Goal: Task Accomplishment & Management: Complete application form

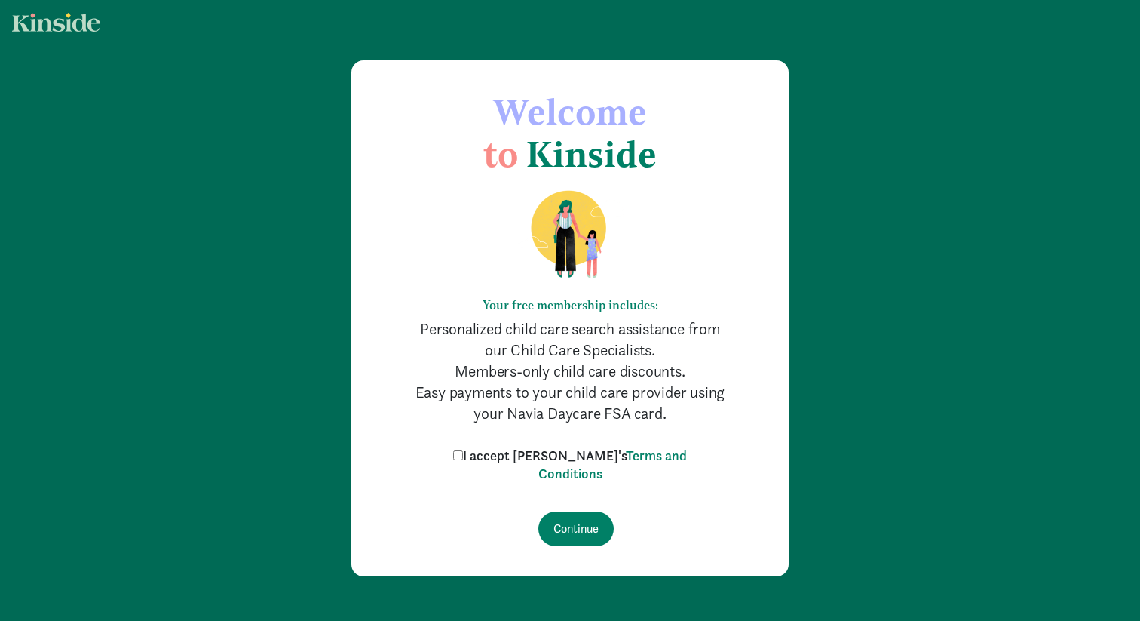
click at [463, 456] on input "I accept Kinside's Terms and Conditions" at bounding box center [458, 455] width 10 height 10
checkbox input "true"
click at [588, 532] on input "Continue" at bounding box center [575, 528] width 75 height 35
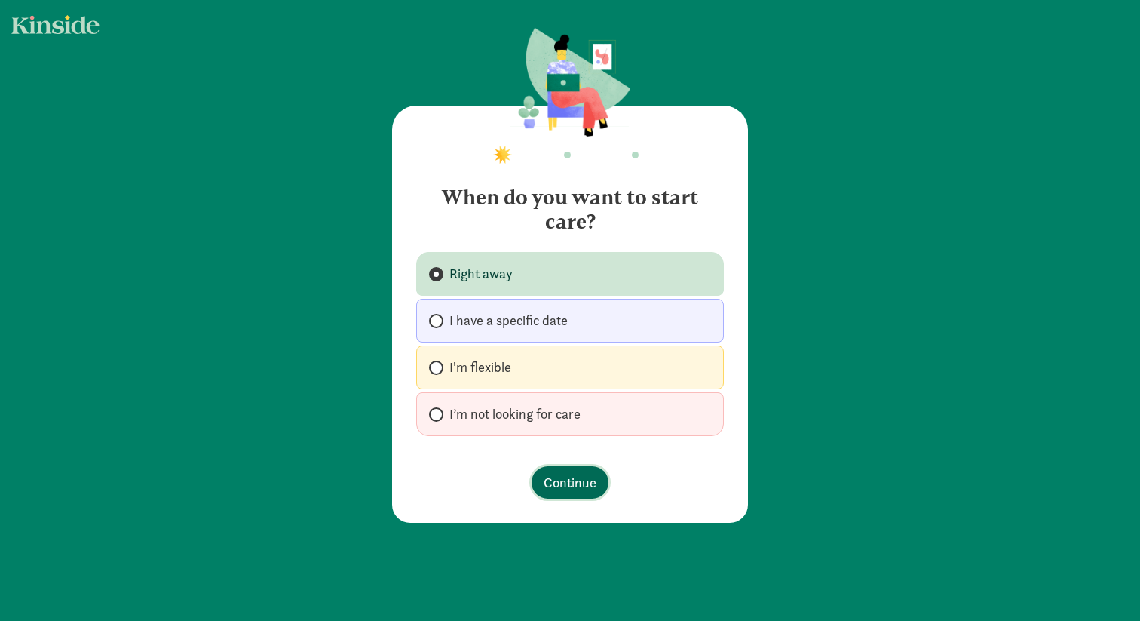
click at [579, 492] on span "Continue" at bounding box center [570, 482] width 53 height 20
